Goal: Information Seeking & Learning: Learn about a topic

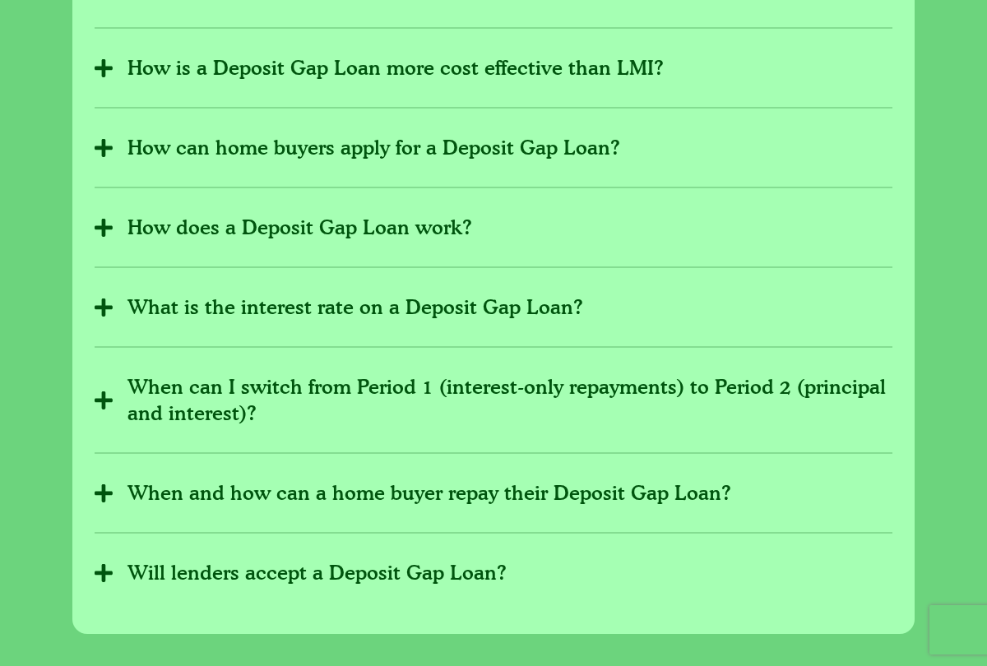
click at [935, 268] on section "For home buyers For friends & family For mortgage brokers What is a Deposit Gap…" at bounding box center [493, 116] width 987 height 1035
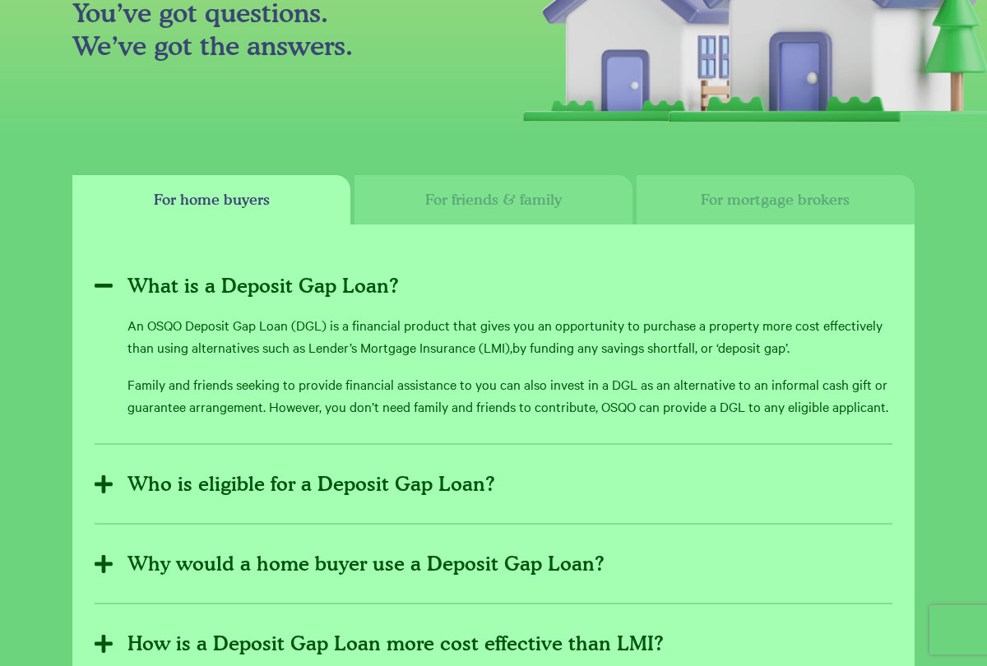
scroll to position [841, 0]
